Goal: Communication & Community: Answer question/provide support

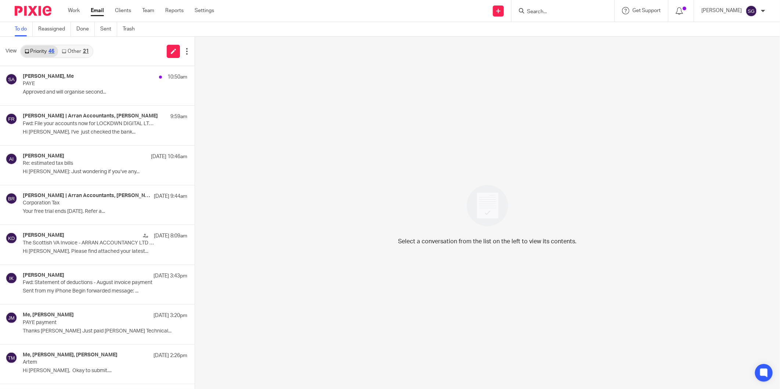
click at [561, 13] on input "Search" at bounding box center [559, 12] width 66 height 7
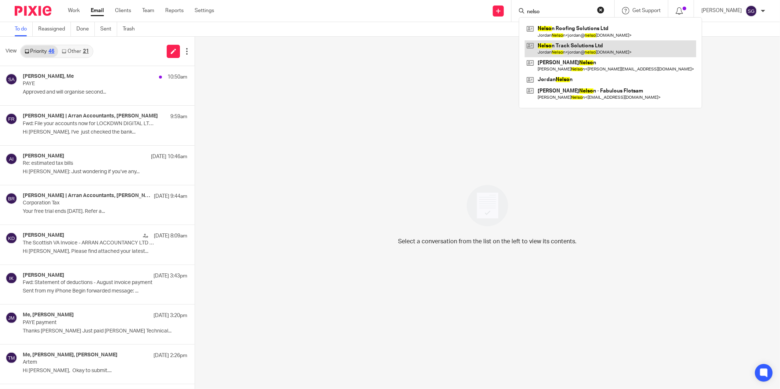
type input "nelso"
click at [571, 43] on link at bounding box center [610, 48] width 171 height 17
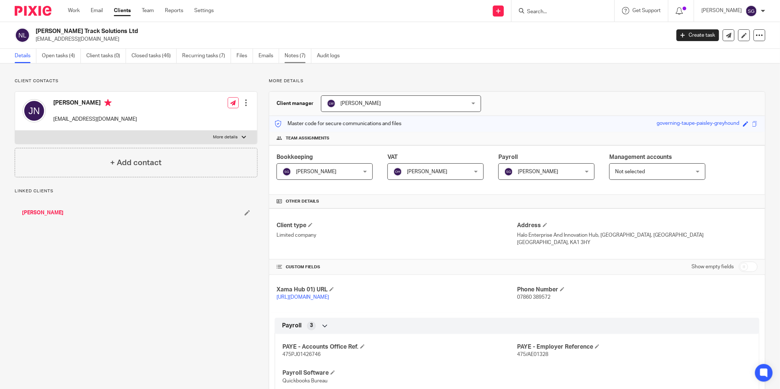
click at [299, 59] on link "Notes (7)" at bounding box center [298, 56] width 27 height 14
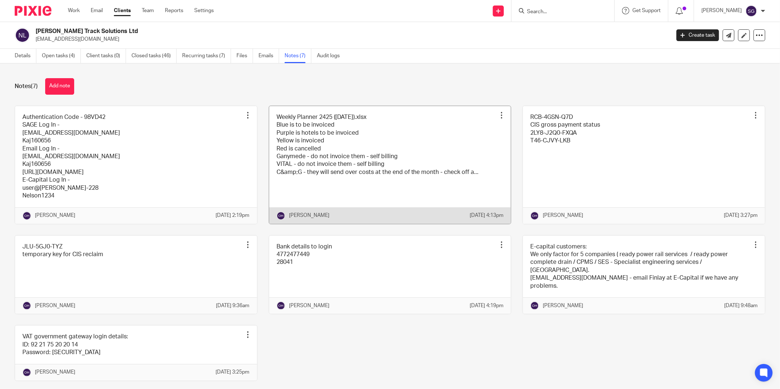
click at [378, 186] on link at bounding box center [390, 165] width 242 height 118
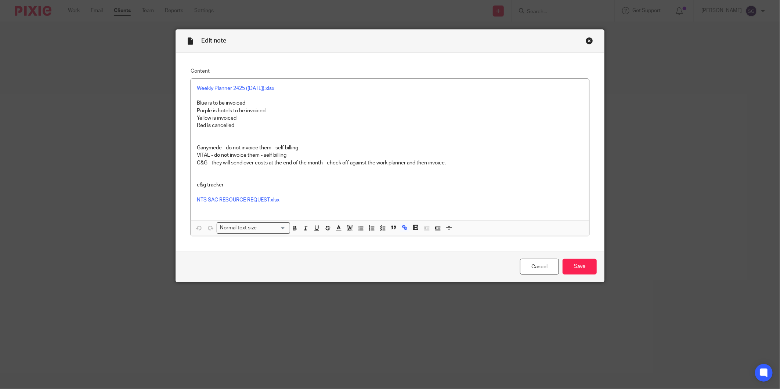
click at [586, 41] on div "Close this dialog window" at bounding box center [589, 40] width 7 height 7
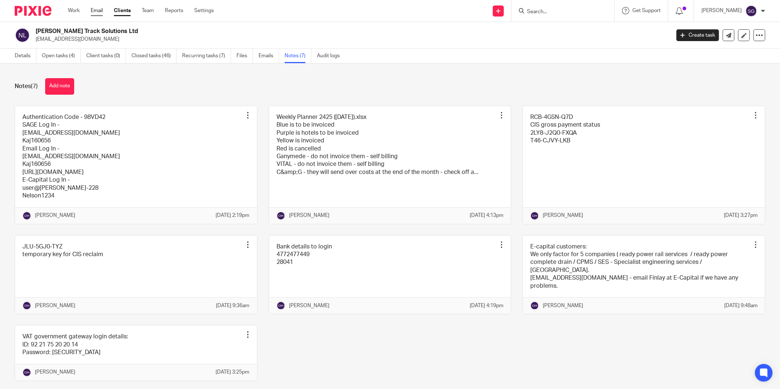
click at [98, 12] on link "Email" at bounding box center [97, 10] width 12 height 7
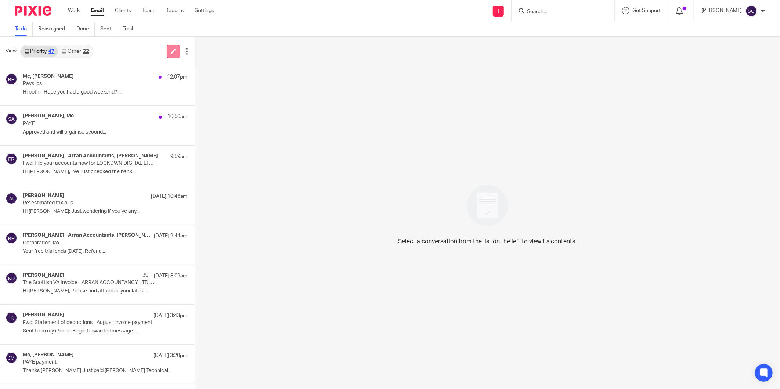
click at [171, 49] on icon at bounding box center [174, 51] width 6 height 6
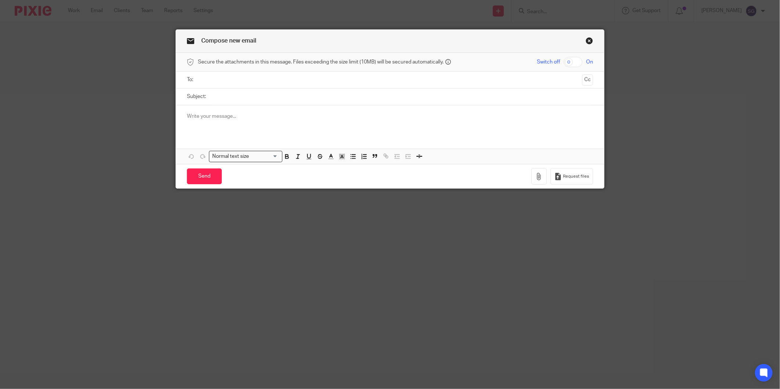
click at [259, 81] on input "text" at bounding box center [390, 80] width 379 height 8
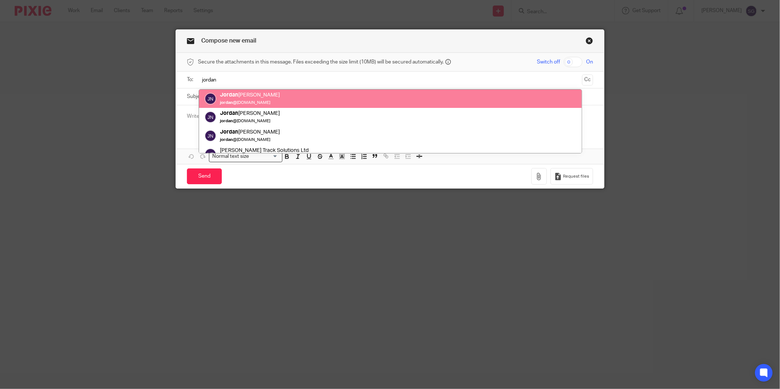
type input "jordan"
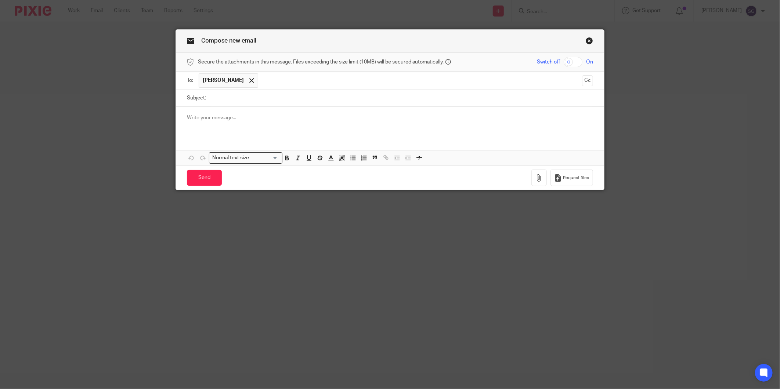
click at [284, 102] on input "Subject:" at bounding box center [401, 98] width 383 height 17
type input "g"
type input "Ganymede"
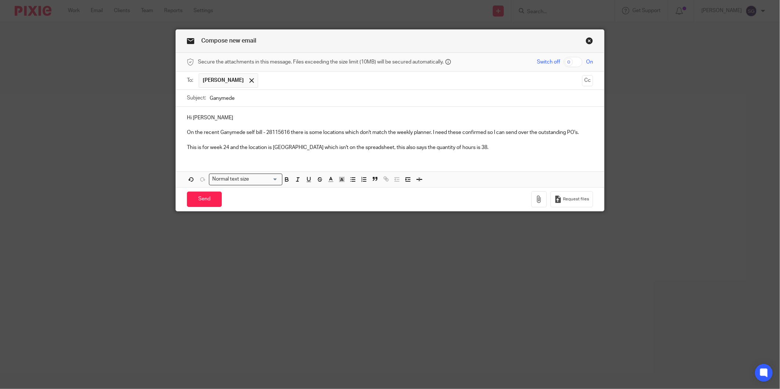
click at [279, 82] on input "text" at bounding box center [420, 80] width 317 height 14
type input "jamie@nelsontracksolutions.com"
drag, startPoint x: 467, startPoint y: 148, endPoint x: 272, endPoint y: 149, distance: 195.4
click at [272, 149] on p "This is for week 24 and the location is Portgower which isn't on the spreadshee…" at bounding box center [390, 147] width 406 height 7
click at [476, 146] on p "This is for week 24 and the location is Portgower which isn't on the spreadshee…" at bounding box center [390, 147] width 406 height 7
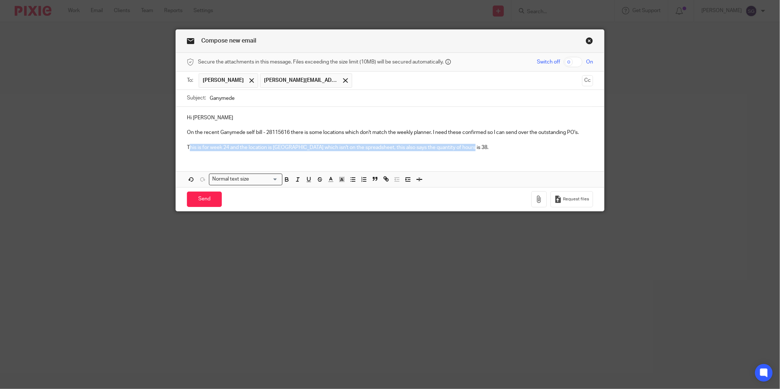
drag, startPoint x: 442, startPoint y: 150, endPoint x: 186, endPoint y: 157, distance: 256.4
click at [186, 157] on div "Hi Jordan On the recent Ganymede self bill - 28115616 there is some locations w…" at bounding box center [390, 132] width 428 height 50
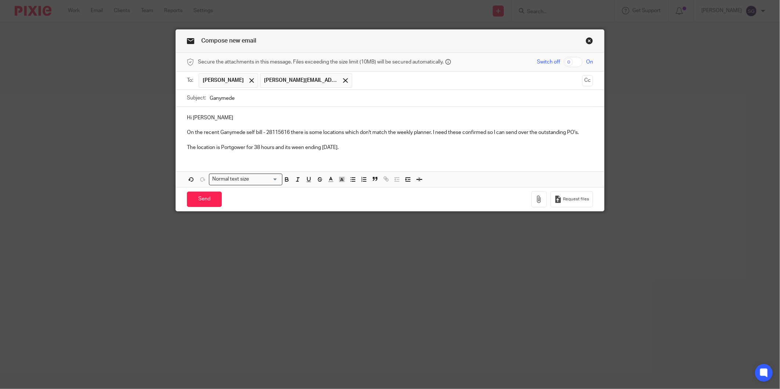
click at [230, 146] on p "The location is Portgower for 38 hours and its ween ending 12th September." at bounding box center [390, 147] width 406 height 7
click at [384, 146] on p "The location is Portgower for 38 hours and its ween ending 12th September." at bounding box center [390, 147] width 406 height 7
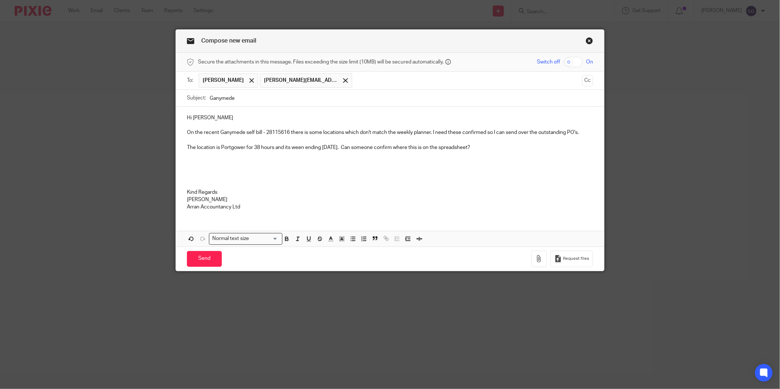
click at [313, 175] on p at bounding box center [390, 177] width 406 height 7
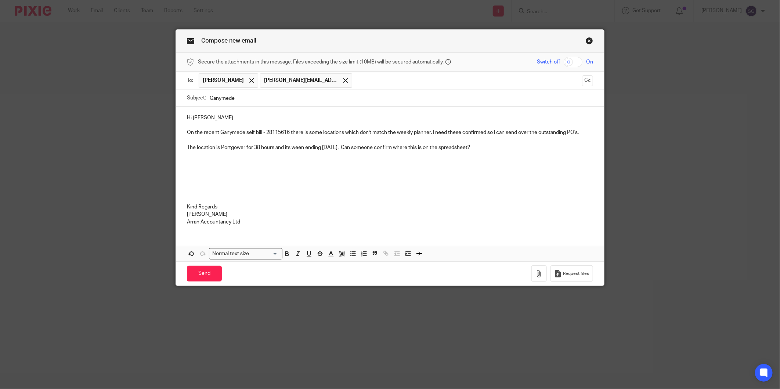
click at [504, 149] on p "The location is Portgower for 38 hours and its ween ending 12th September. Can …" at bounding box center [390, 147] width 406 height 7
click at [209, 167] on p at bounding box center [390, 169] width 406 height 7
click at [191, 183] on p at bounding box center [390, 184] width 406 height 7
click at [190, 176] on p at bounding box center [390, 177] width 406 height 7
click at [232, 173] on p at bounding box center [390, 169] width 406 height 7
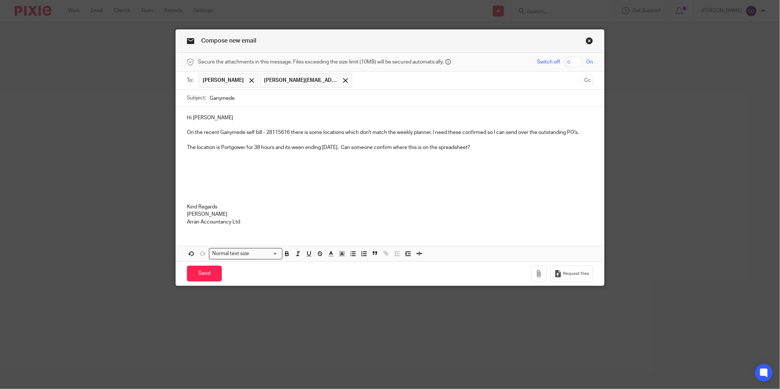
click at [507, 148] on p "The location is Portgower for 38 hours and its ween ending 12th September. Can …" at bounding box center [390, 147] width 406 height 7
click at [199, 273] on input "Send" at bounding box center [204, 274] width 35 height 16
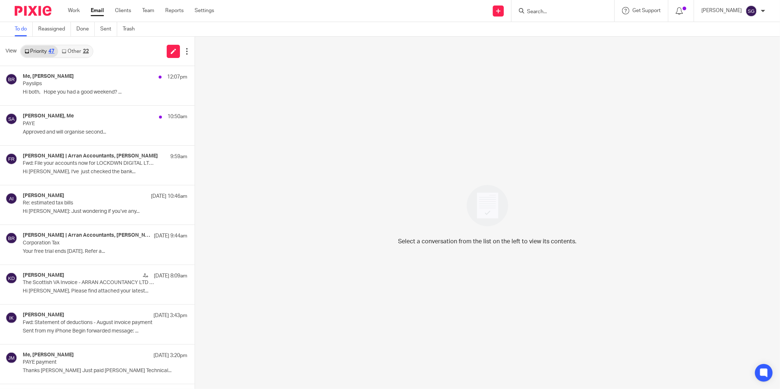
drag, startPoint x: 96, startPoint y: 10, endPoint x: 104, endPoint y: 10, distance: 8.1
click at [96, 10] on link "Email" at bounding box center [97, 10] width 13 height 7
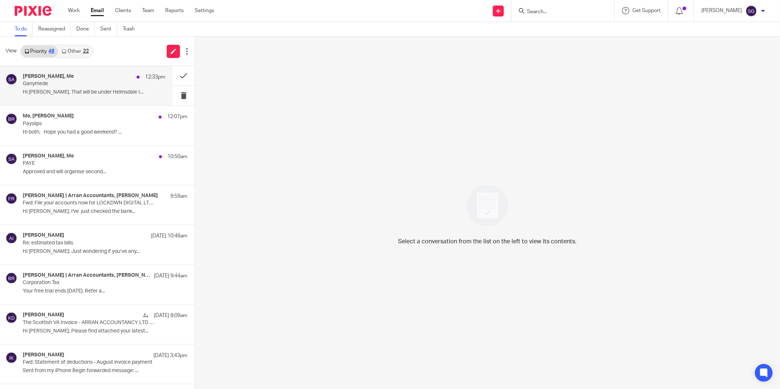
click at [72, 83] on p "Ganymede" at bounding box center [80, 84] width 114 height 6
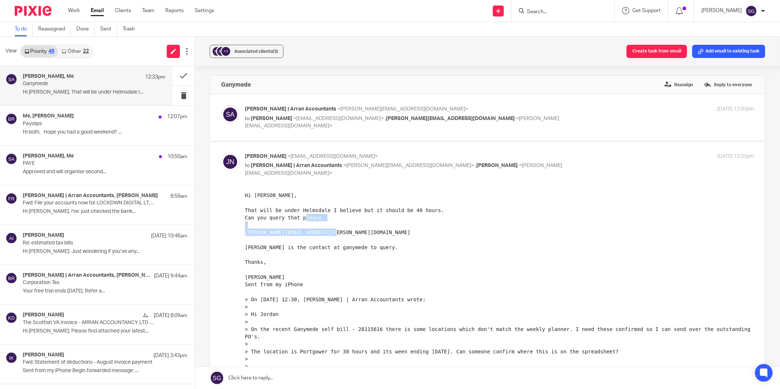
drag, startPoint x: 245, startPoint y: 233, endPoint x: 350, endPoint y: 234, distance: 105.8
click at [350, 234] on pre "Hi Sarah, That will be under Helmsdale I believe but it should be 40 hours. Can…" at bounding box center [499, 311] width 509 height 238
copy pre "irene.johnston@ganymedesolutions.co.uk"
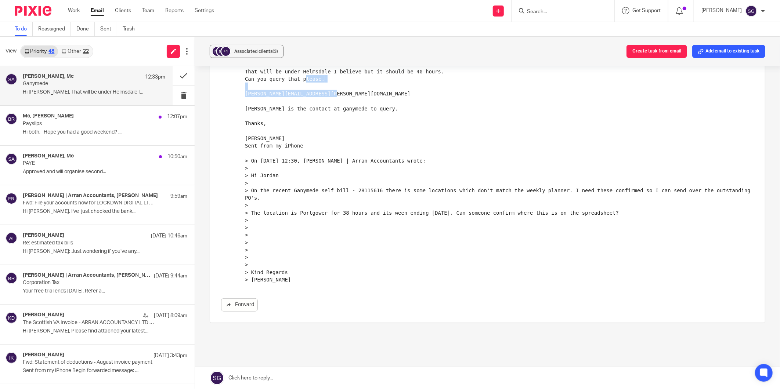
scroll to position [163, 0]
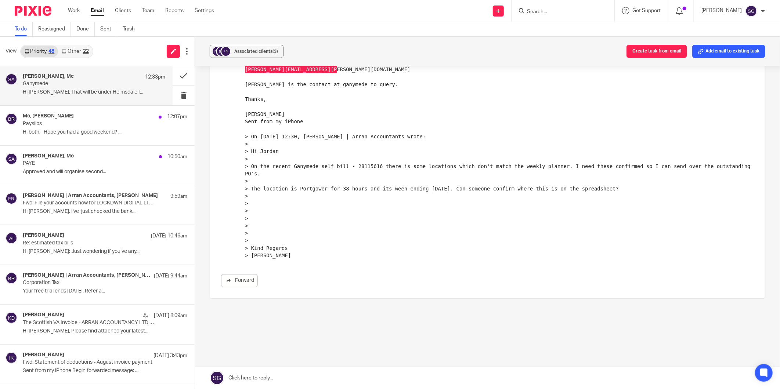
click at [402, 375] on link at bounding box center [487, 378] width 585 height 22
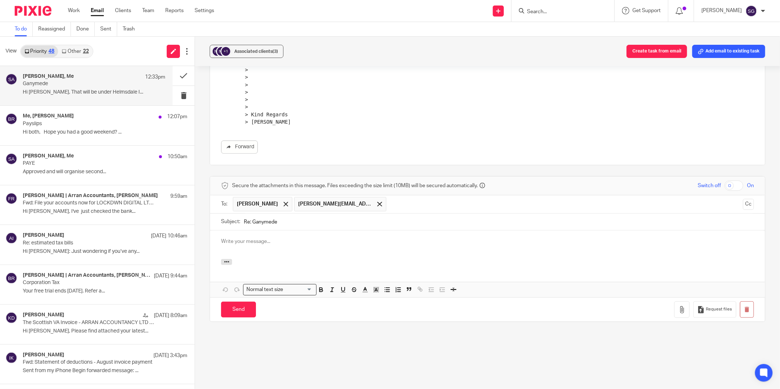
scroll to position [0, 0]
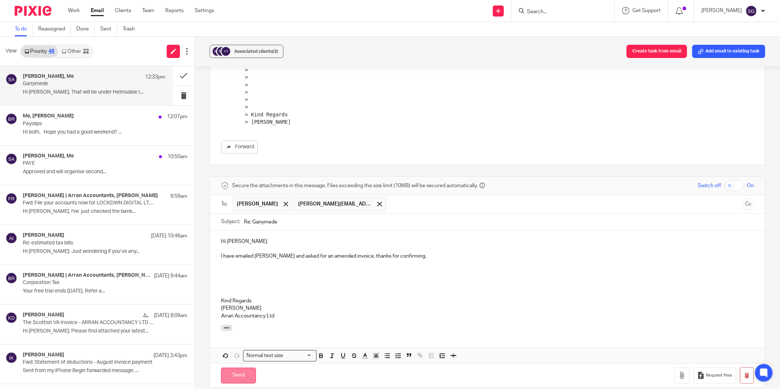
click at [238, 372] on input "Send" at bounding box center [238, 376] width 35 height 16
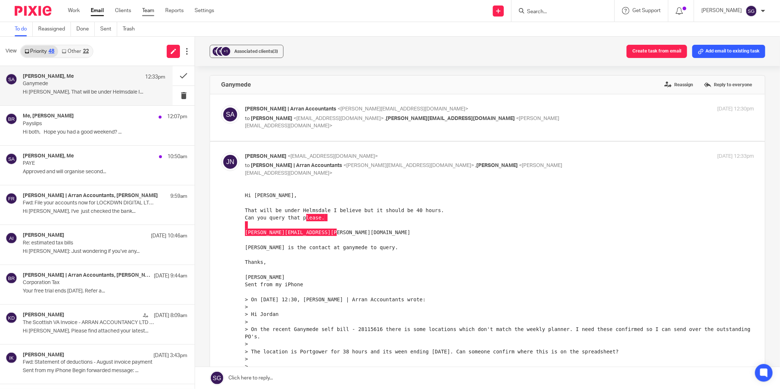
drag, startPoint x: 96, startPoint y: 10, endPoint x: 144, endPoint y: 11, distance: 47.8
click at [96, 10] on link "Email" at bounding box center [97, 10] width 13 height 7
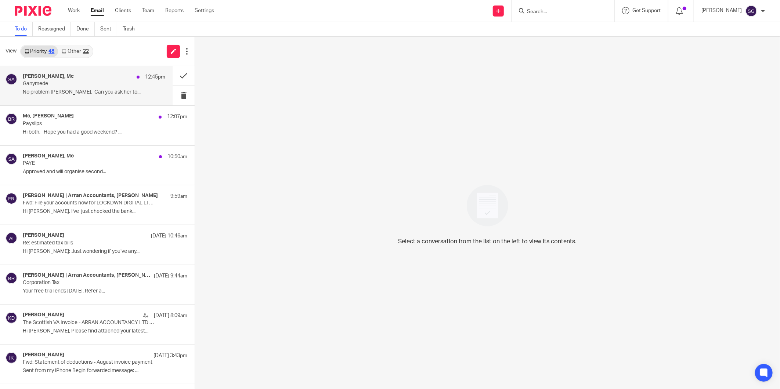
click at [93, 93] on p "No problem [PERSON_NAME]. Can you ask her to..." at bounding box center [94, 92] width 142 height 6
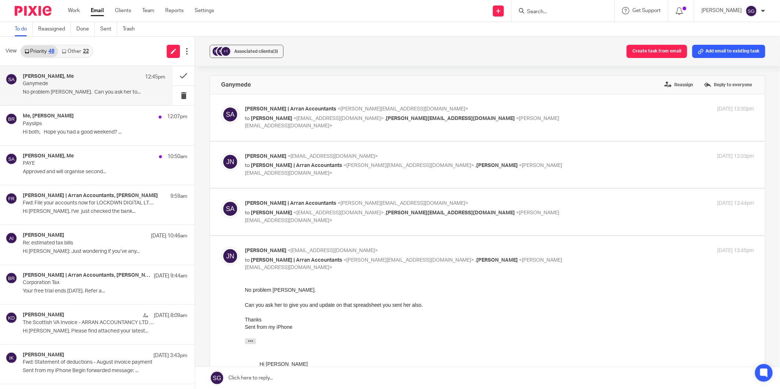
click at [299, 379] on link at bounding box center [487, 378] width 585 height 22
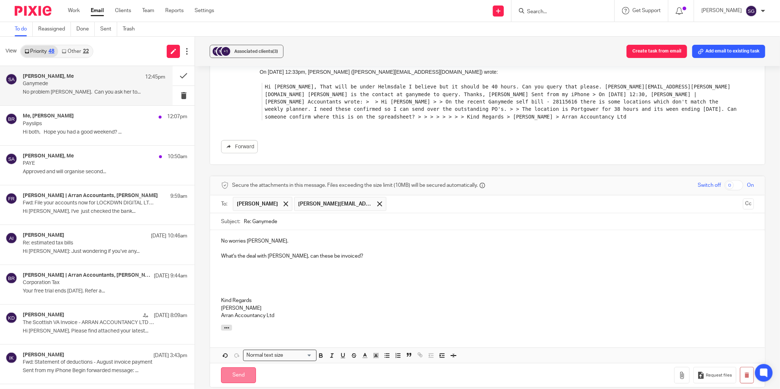
click at [237, 372] on input "Send" at bounding box center [238, 376] width 35 height 16
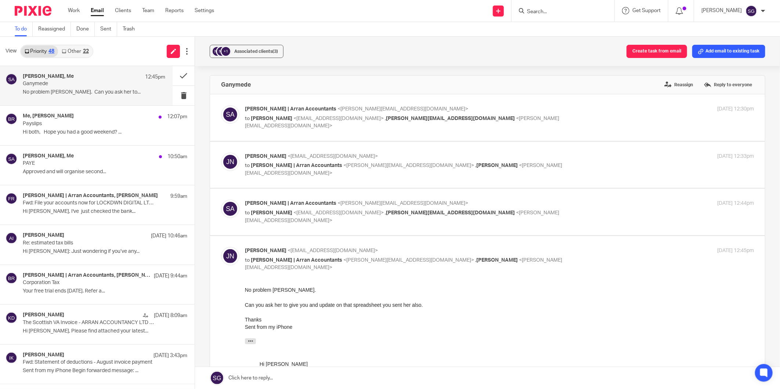
click at [95, 12] on link "Email" at bounding box center [97, 10] width 13 height 7
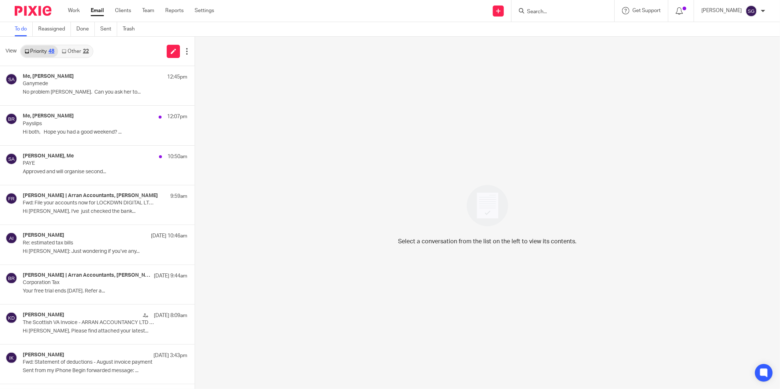
click at [98, 6] on div "Work Email Clients Team Reports Settings Work Email Clients Team Reports Settin…" at bounding box center [143, 11] width 165 height 22
click at [98, 11] on link "Email" at bounding box center [97, 10] width 13 height 7
click at [100, 10] on link "Email" at bounding box center [97, 10] width 13 height 7
click at [72, 55] on link "Other 22" at bounding box center [75, 52] width 34 height 12
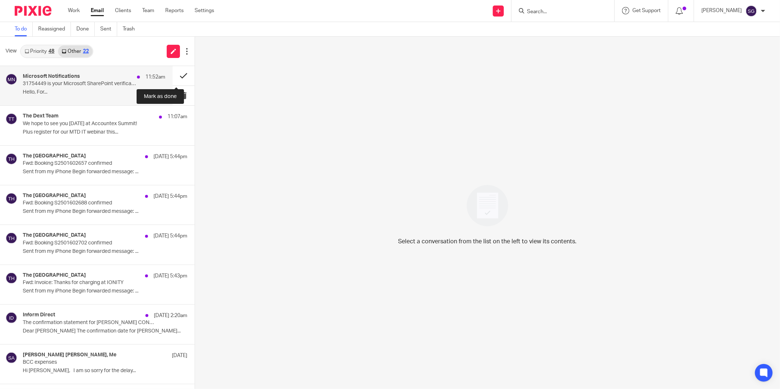
click at [178, 75] on button at bounding box center [184, 75] width 22 height 19
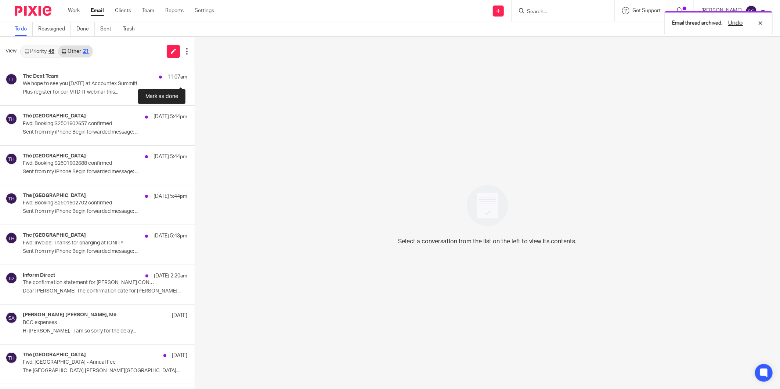
click at [195, 75] on button at bounding box center [198, 75] width 6 height 19
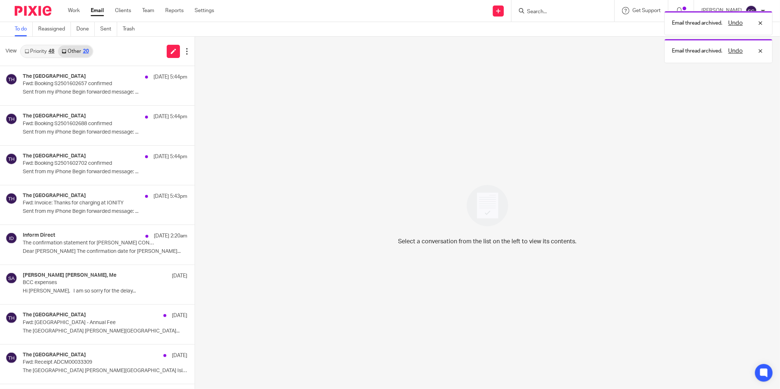
click at [29, 51] on link "Priority 48" at bounding box center [39, 52] width 37 height 12
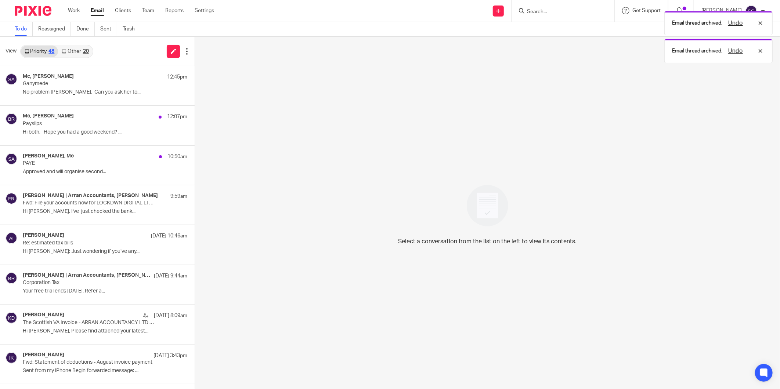
click at [133, 60] on div "View Priority 48 Other 20" at bounding box center [97, 51] width 195 height 29
click at [98, 12] on link "Email" at bounding box center [97, 10] width 13 height 7
click at [82, 50] on link "Other 20" at bounding box center [75, 52] width 34 height 12
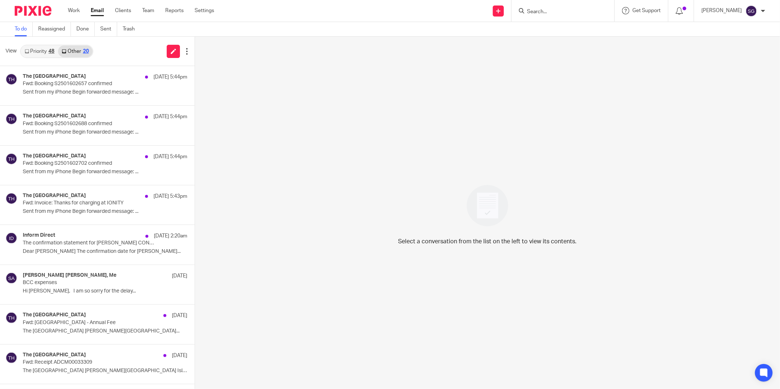
click at [31, 49] on link "Priority 48" at bounding box center [39, 52] width 37 height 12
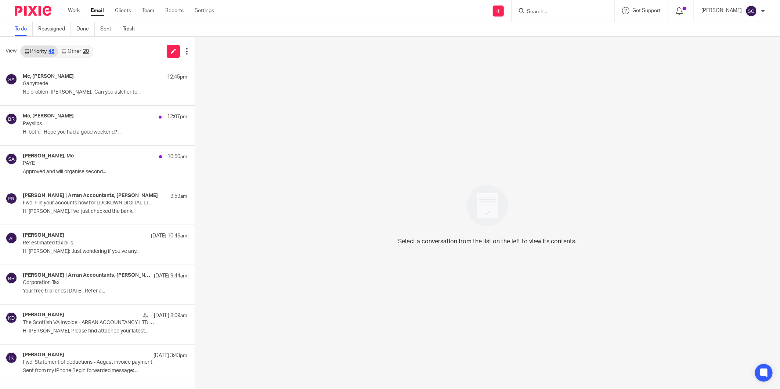
click at [105, 55] on div "View Priority 48 Other 20" at bounding box center [97, 51] width 195 height 29
click at [545, 10] on input "Search" at bounding box center [559, 12] width 66 height 7
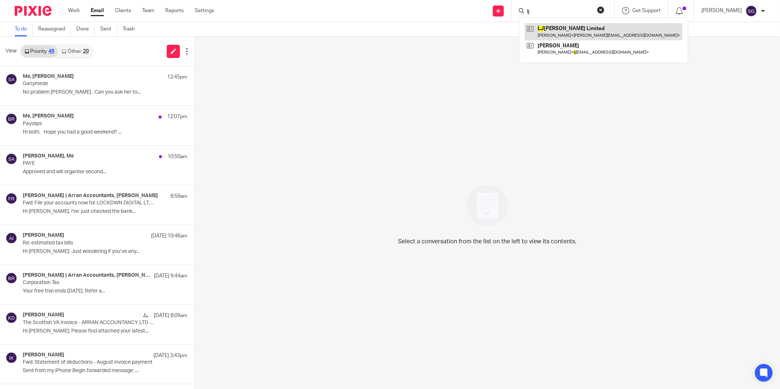
type input "lj"
click at [570, 31] on link at bounding box center [604, 31] width 158 height 17
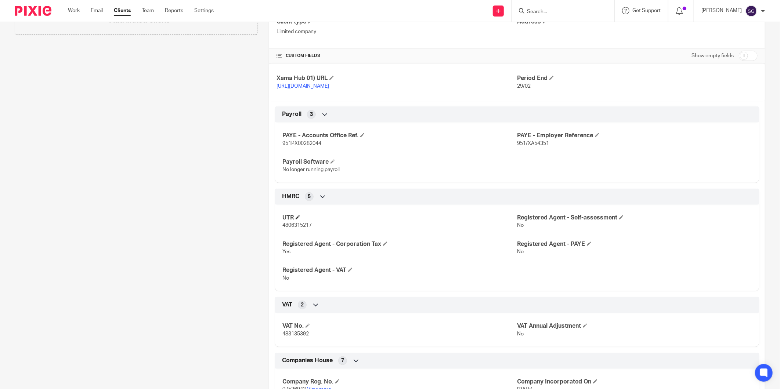
scroll to position [245, 0]
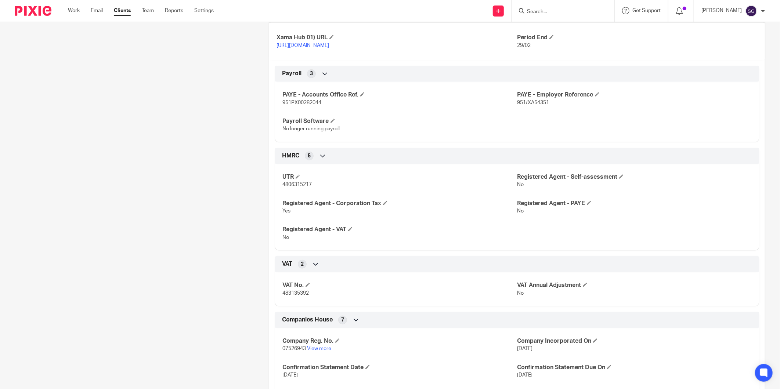
click at [286, 294] on span "483135392" at bounding box center [295, 293] width 26 height 5
copy span "483135392"
drag, startPoint x: 97, startPoint y: 9, endPoint x: 181, endPoint y: 5, distance: 83.8
click at [97, 9] on link "Email" at bounding box center [97, 10] width 12 height 7
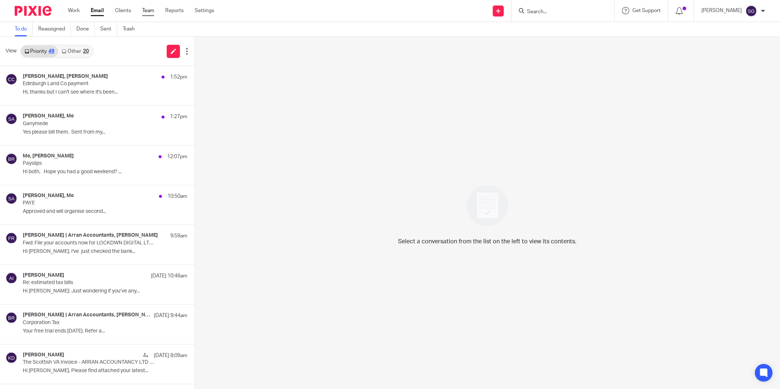
drag, startPoint x: 98, startPoint y: 11, endPoint x: 152, endPoint y: 13, distance: 54.0
click at [98, 11] on link "Email" at bounding box center [97, 10] width 13 height 7
click at [127, 134] on p "Yes please bill them. Sent from my..." at bounding box center [94, 132] width 142 height 6
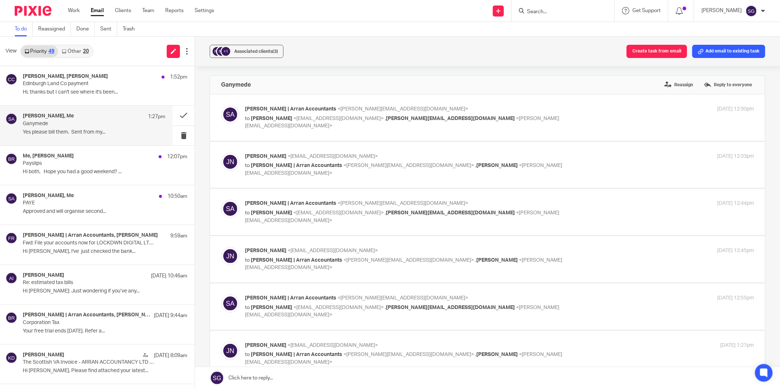
click at [349, 373] on link at bounding box center [487, 378] width 585 height 22
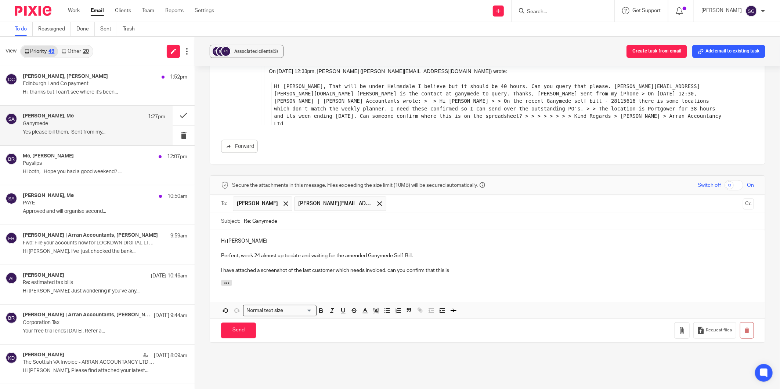
click at [474, 270] on p "I have attached a screenshot of the last customer which needs invoiced, can you…" at bounding box center [487, 270] width 533 height 7
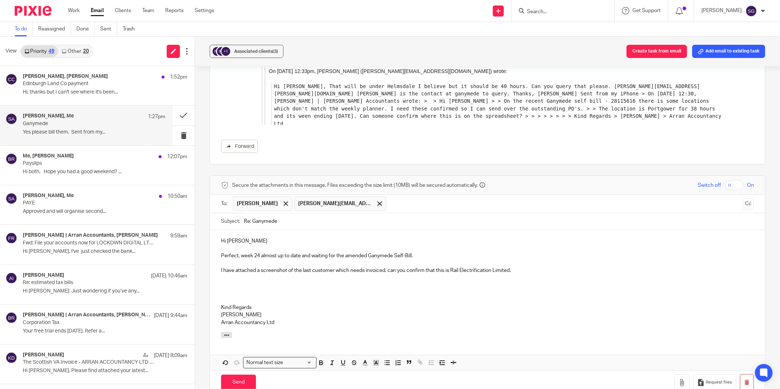
click at [384, 271] on p "I have attached a screenshot of the last customer which needs invoiced, can you…" at bounding box center [487, 270] width 533 height 7
click at [472, 270] on p "I have attached a screenshot of the last customer which needs invoiced for WK24…" at bounding box center [487, 270] width 533 height 7
click at [532, 272] on p "I have attached a screenshot of the last customer which needs invoiced for WK24…" at bounding box center [487, 270] width 533 height 7
click at [674, 388] on button "button" at bounding box center [681, 383] width 15 height 17
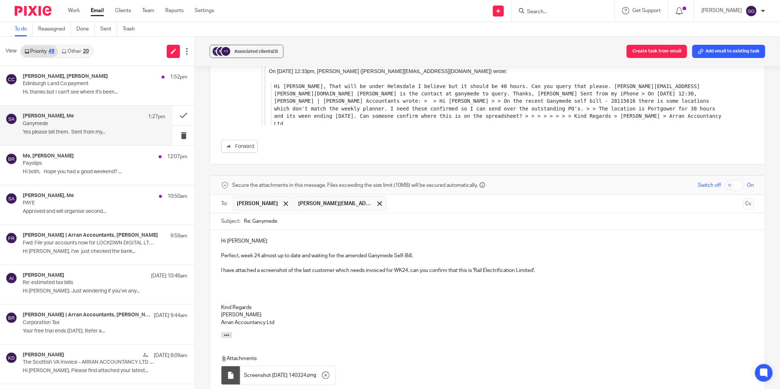
click at [249, 316] on p "[PERSON_NAME]" at bounding box center [487, 315] width 533 height 7
click at [314, 306] on p "Kind Regards" at bounding box center [487, 307] width 533 height 7
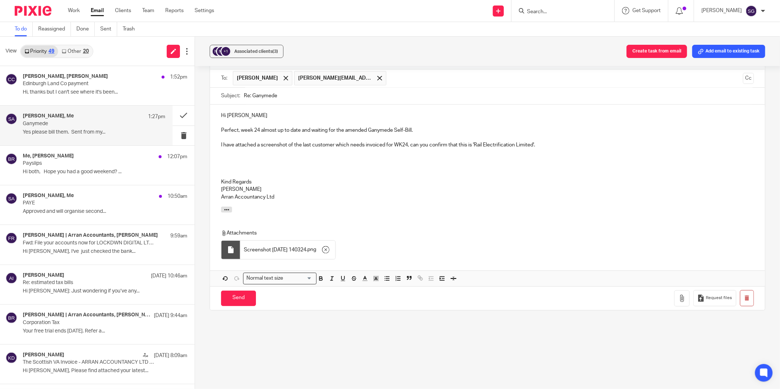
scroll to position [788, 0]
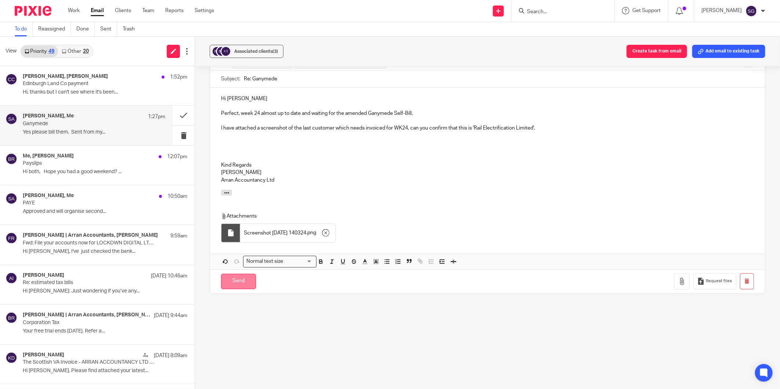
click at [236, 283] on input "Send" at bounding box center [238, 282] width 35 height 16
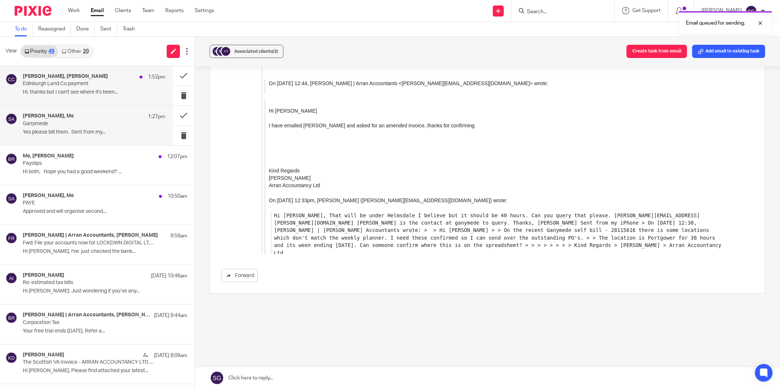
click at [102, 94] on p "Hi, thanks but I can't see where it's been..." at bounding box center [94, 92] width 142 height 6
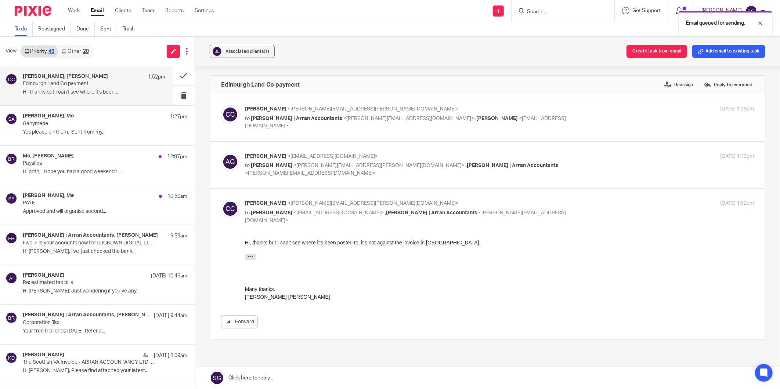
scroll to position [0, 0]
click at [277, 123] on div "[PERSON_NAME] <[PERSON_NAME][EMAIL_ADDRESS][PERSON_NAME][DOMAIN_NAME]> to [PERS…" at bounding box center [499, 117] width 509 height 25
checkbox input "true"
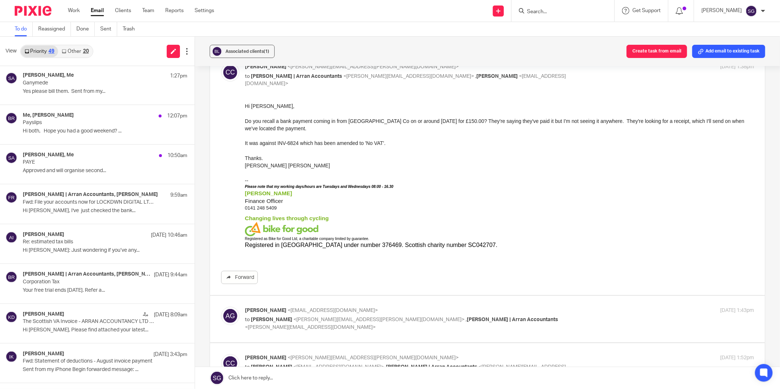
scroll to position [82, 0]
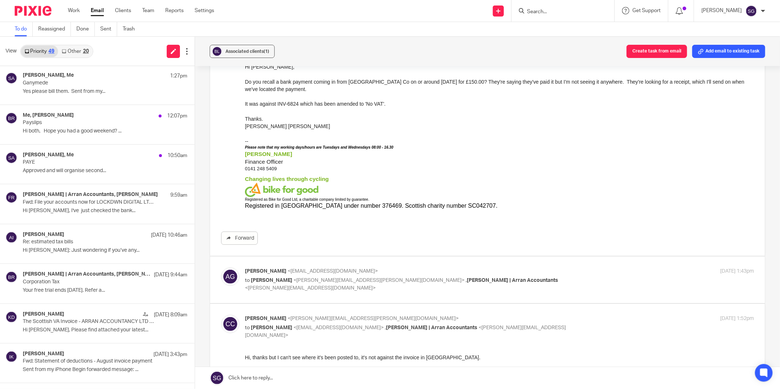
click at [299, 284] on p "to Carol-Ann Cormack <carolann.cormack@bikeforgood.org.uk> , Sarah | Arran Acco…" at bounding box center [414, 284] width 339 height 15
checkbox input "true"
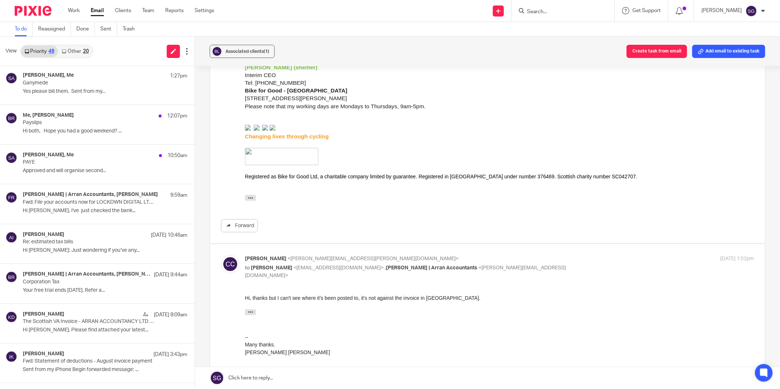
scroll to position [408, 0]
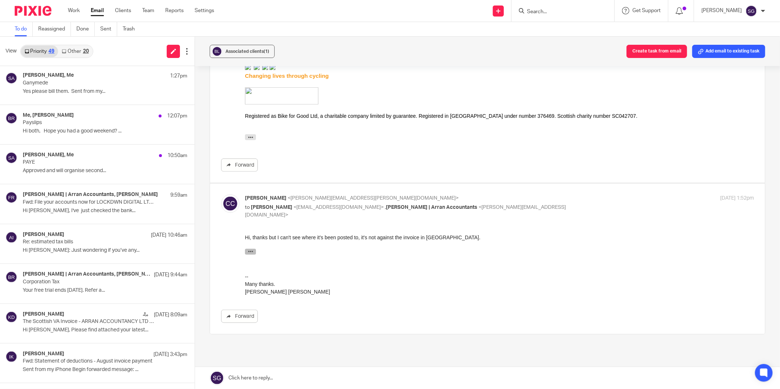
click at [251, 251] on icon "button" at bounding box center [251, 252] width 6 height 6
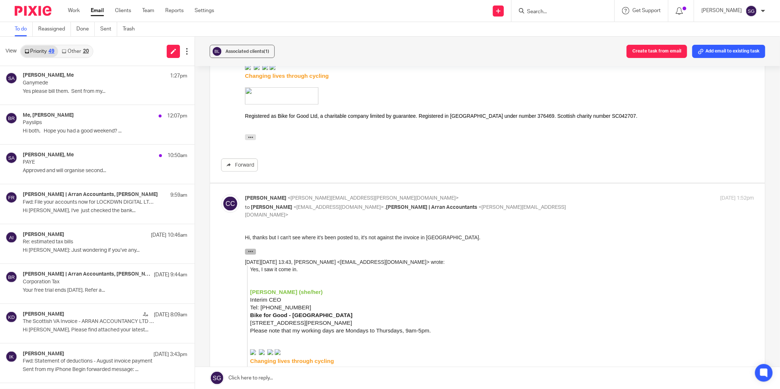
drag, startPoint x: 251, startPoint y: 251, endPoint x: 313, endPoint y: 471, distance: 228.5
click at [251, 251] on icon "button" at bounding box center [251, 252] width 6 height 6
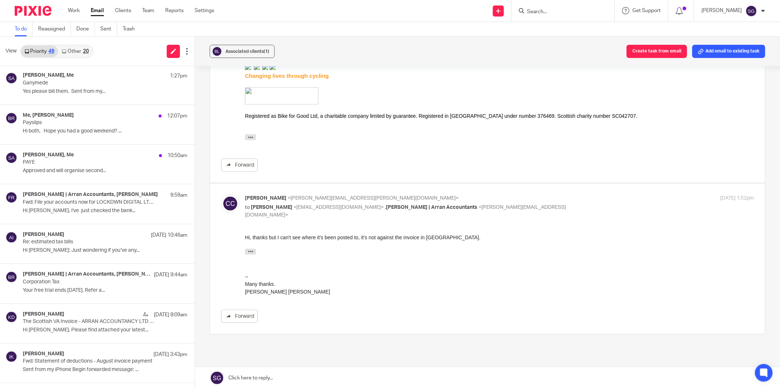
click at [304, 375] on link at bounding box center [487, 378] width 585 height 22
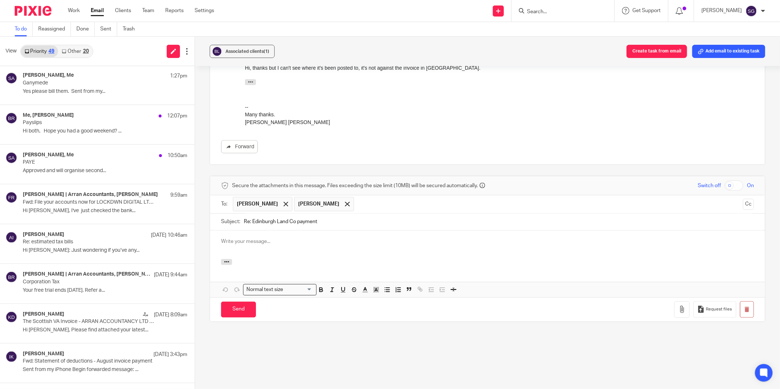
scroll to position [0, 0]
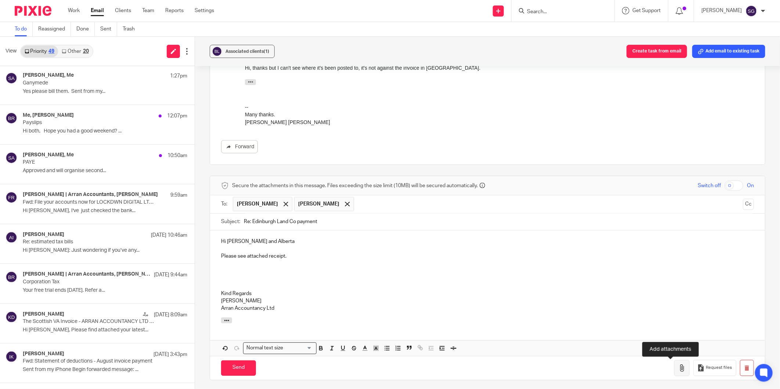
click at [678, 366] on icon "button" at bounding box center [681, 368] width 7 height 7
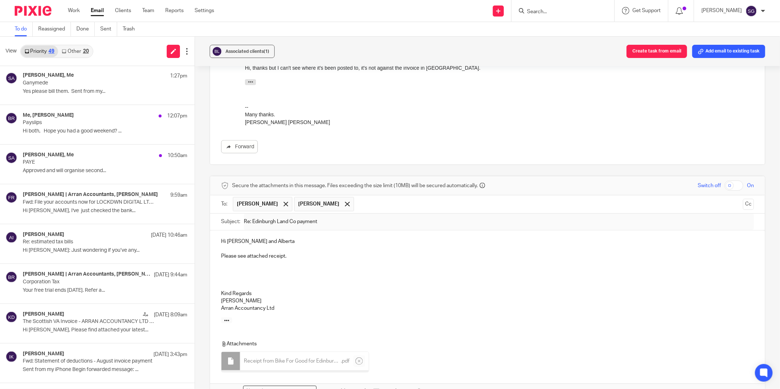
click at [292, 251] on p at bounding box center [487, 248] width 533 height 7
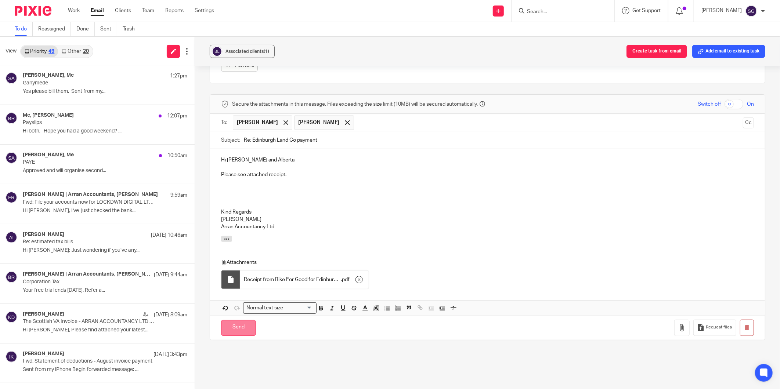
click at [230, 329] on input "Send" at bounding box center [238, 328] width 35 height 16
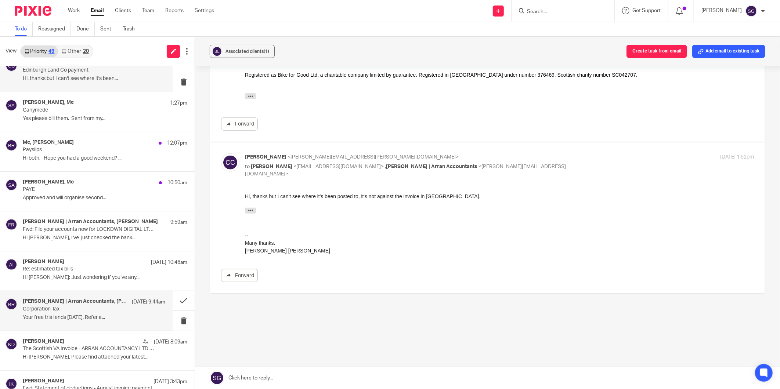
scroll to position [0, 0]
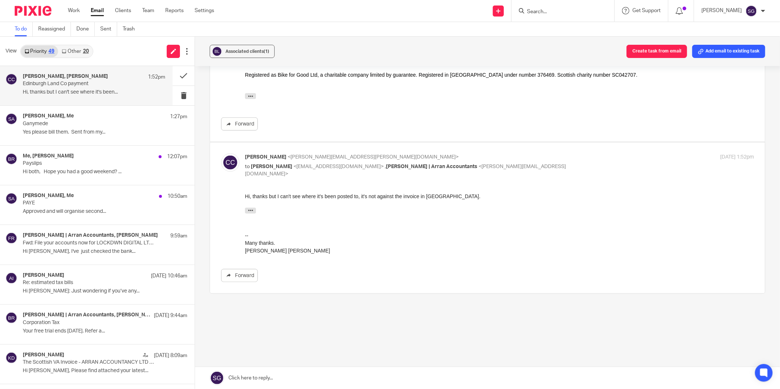
click at [83, 52] on div "20" at bounding box center [86, 51] width 6 height 5
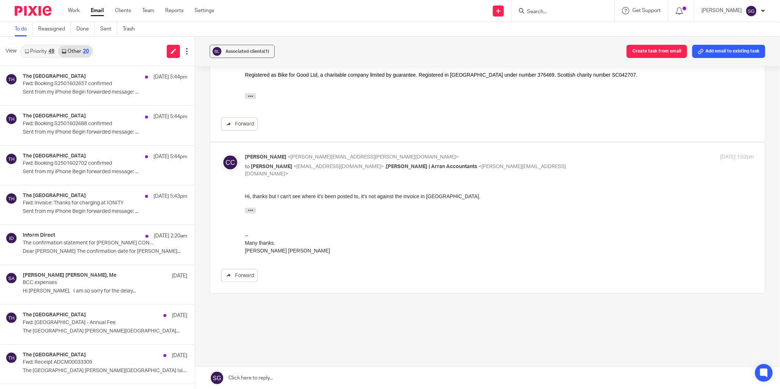
click at [35, 53] on link "Priority 49" at bounding box center [39, 52] width 37 height 12
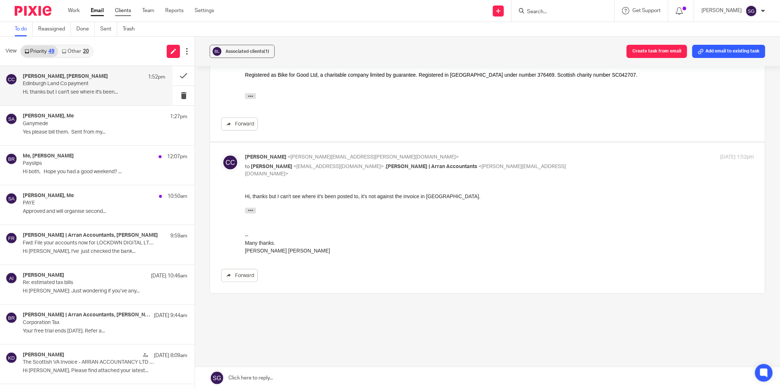
drag, startPoint x: 115, startPoint y: 59, endPoint x: 129, endPoint y: 8, distance: 52.8
click at [116, 53] on div "View Priority 49 Other 20" at bounding box center [97, 51] width 195 height 29
click at [100, 9] on link "Email" at bounding box center [97, 10] width 13 height 7
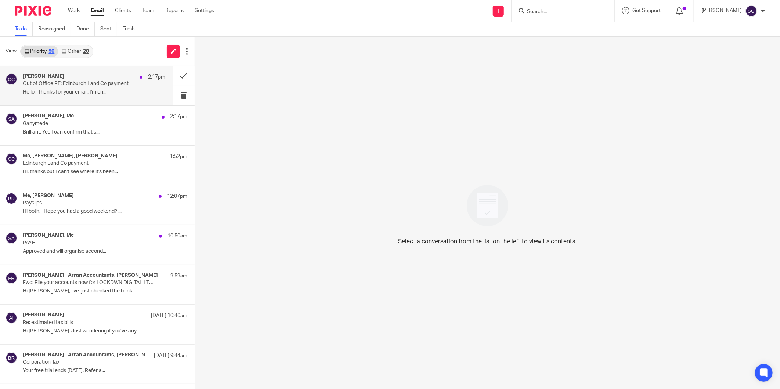
click at [102, 91] on p "Hello, Thanks for your email. I'm on..." at bounding box center [94, 92] width 142 height 6
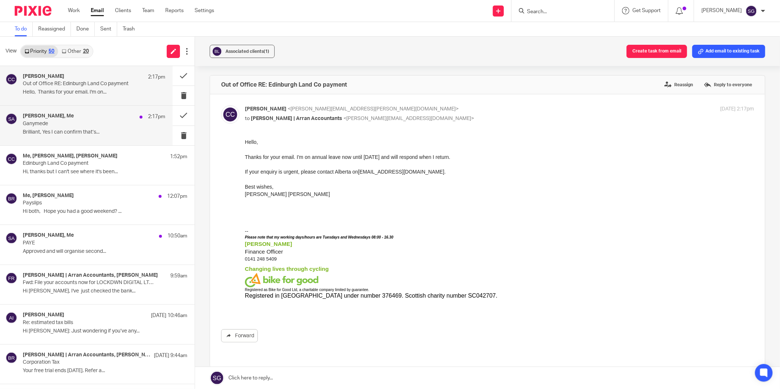
click at [90, 133] on p "Brilliant, Yes I can confirm that’s..." at bounding box center [94, 132] width 142 height 6
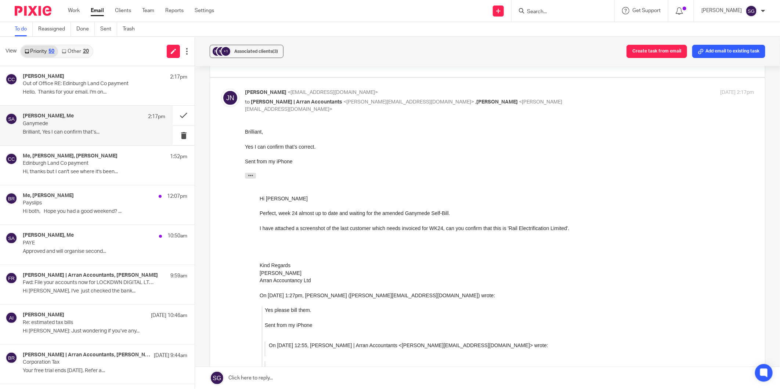
scroll to position [367, 0]
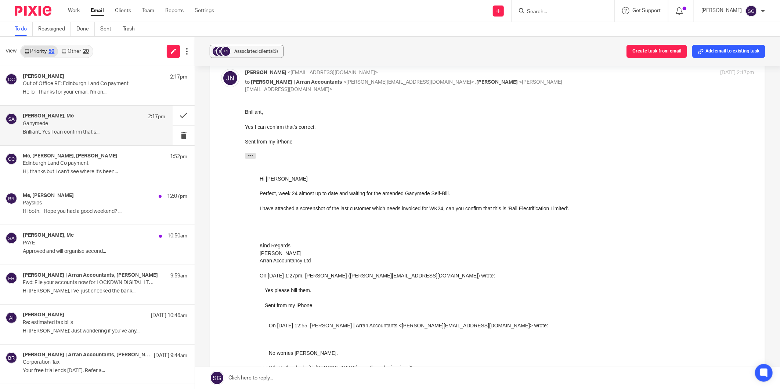
click at [328, 380] on link at bounding box center [487, 378] width 585 height 22
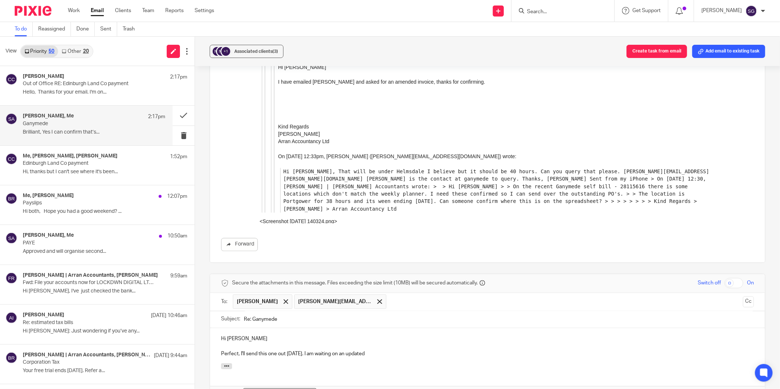
scroll to position [895, 0]
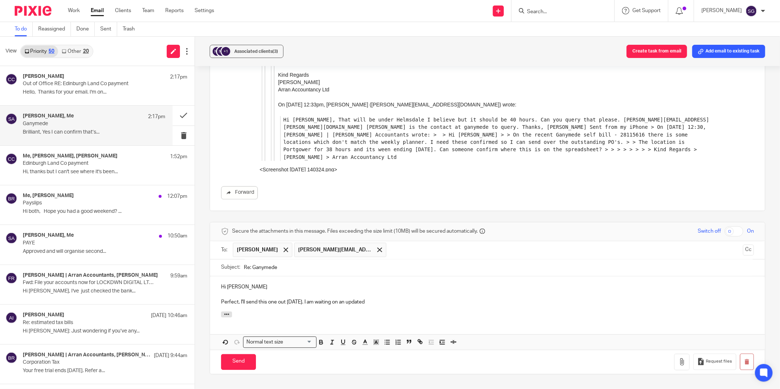
drag, startPoint x: 281, startPoint y: 297, endPoint x: 213, endPoint y: 279, distance: 70.4
click at [213, 279] on div "Hi [PERSON_NAME] Perfect, I'll send this one out [DATE]. I am waiting on an upd…" at bounding box center [487, 294] width 555 height 35
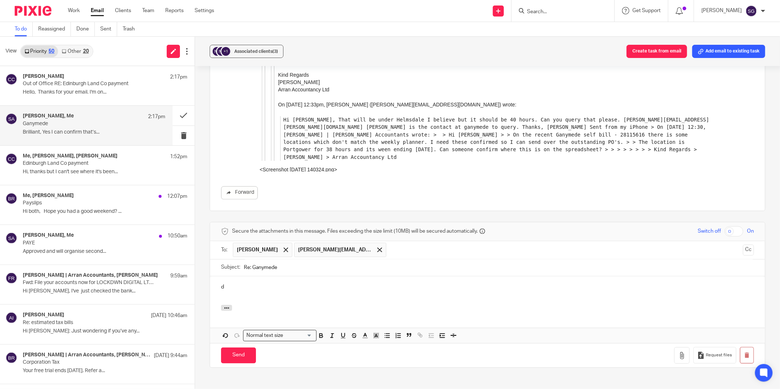
click at [227, 289] on p "d" at bounding box center [487, 287] width 533 height 7
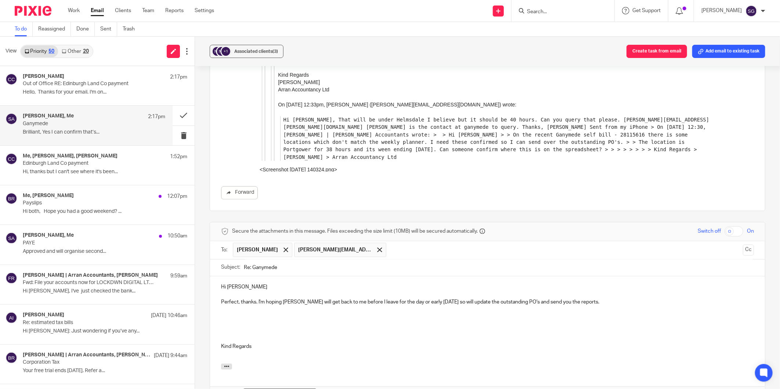
click at [252, 320] on p at bounding box center [487, 317] width 533 height 7
click at [252, 348] on p "Kind Regards" at bounding box center [487, 346] width 533 height 7
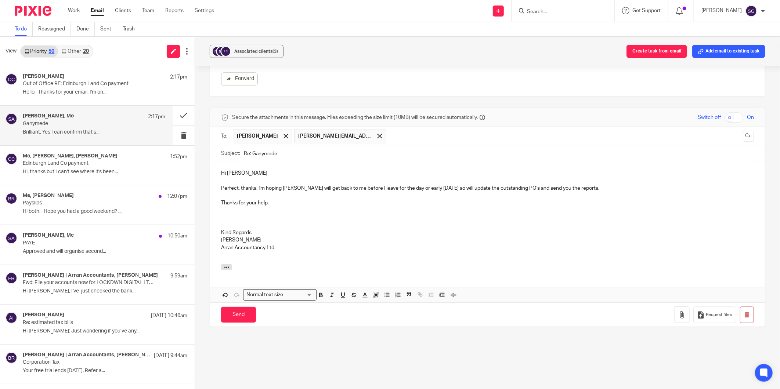
scroll to position [1017, 0]
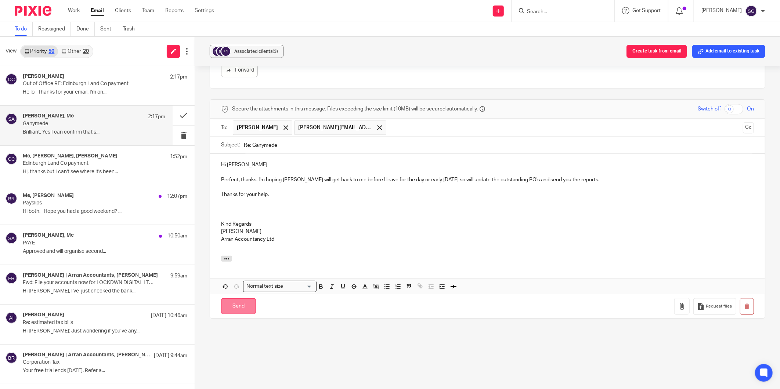
click at [232, 307] on input "Send" at bounding box center [238, 307] width 35 height 16
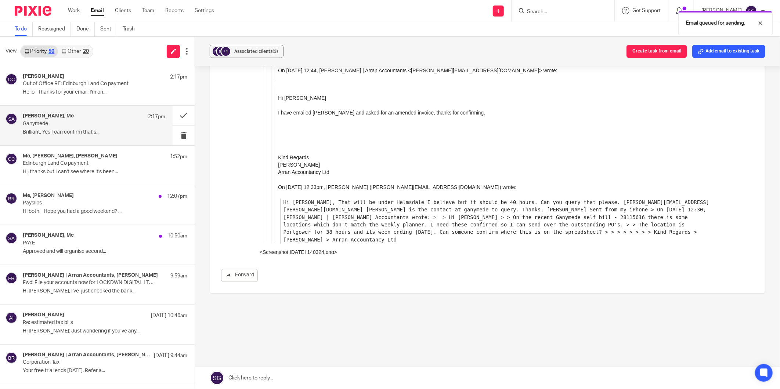
scroll to position [812, 0]
click at [90, 9] on ul "Work Email Clients Team Reports Settings" at bounding box center [146, 10] width 157 height 7
click at [97, 9] on link "Email" at bounding box center [97, 10] width 13 height 7
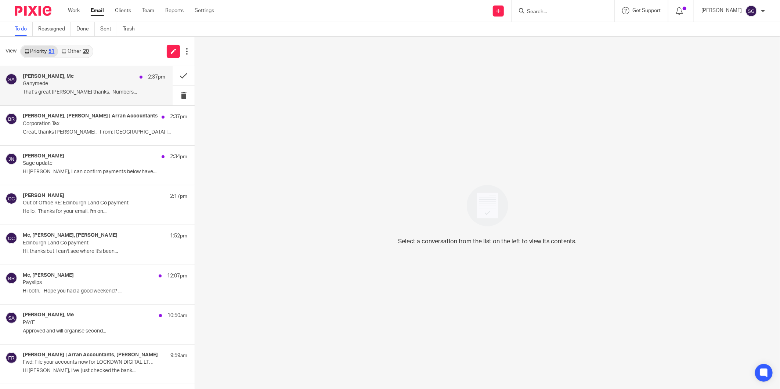
click at [55, 86] on p "Ganymede" at bounding box center [80, 84] width 114 height 6
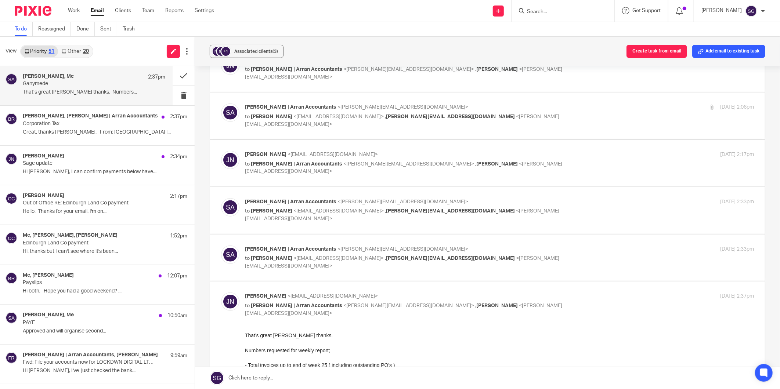
scroll to position [41, 0]
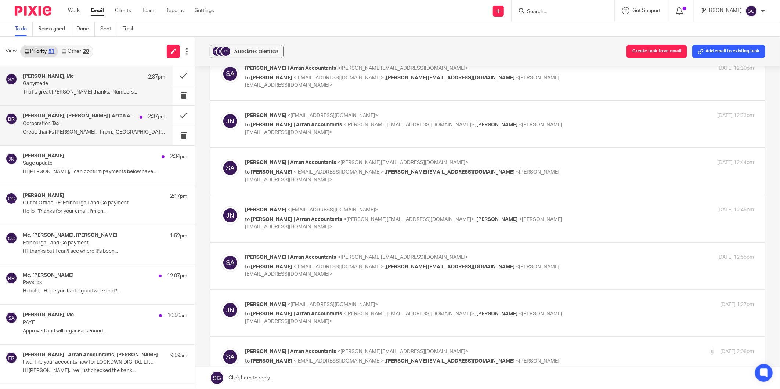
click at [65, 126] on p "Corporation Tax" at bounding box center [80, 124] width 114 height 6
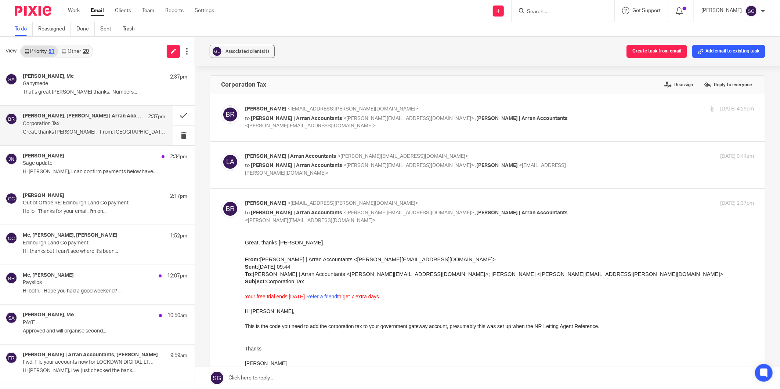
scroll to position [0, 0]
click at [290, 169] on p "to [PERSON_NAME] | Arran Accountants <[PERSON_NAME][EMAIL_ADDRESS][DOMAIN_NAME]…" at bounding box center [414, 169] width 339 height 15
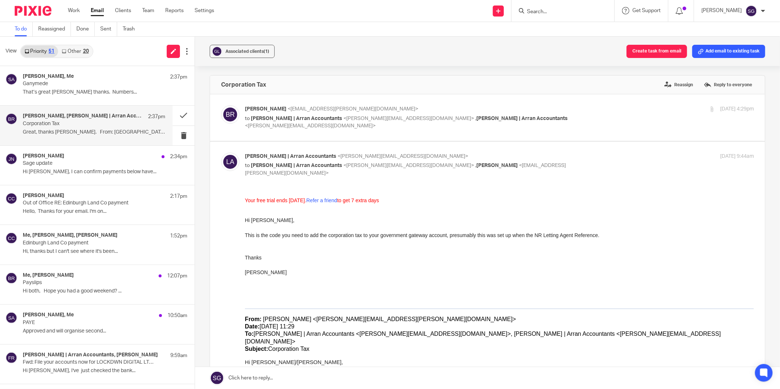
click at [290, 169] on p "to [PERSON_NAME] | Arran Accountants <[PERSON_NAME][EMAIL_ADDRESS][DOMAIN_NAME]…" at bounding box center [414, 169] width 339 height 15
checkbox input "false"
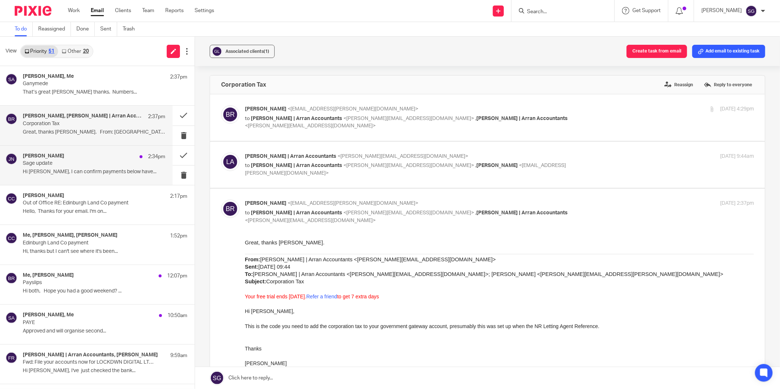
click at [82, 170] on p "Hi [PERSON_NAME], I can confirm payments below have..." at bounding box center [94, 172] width 142 height 6
